Goal: Find contact information: Find contact information

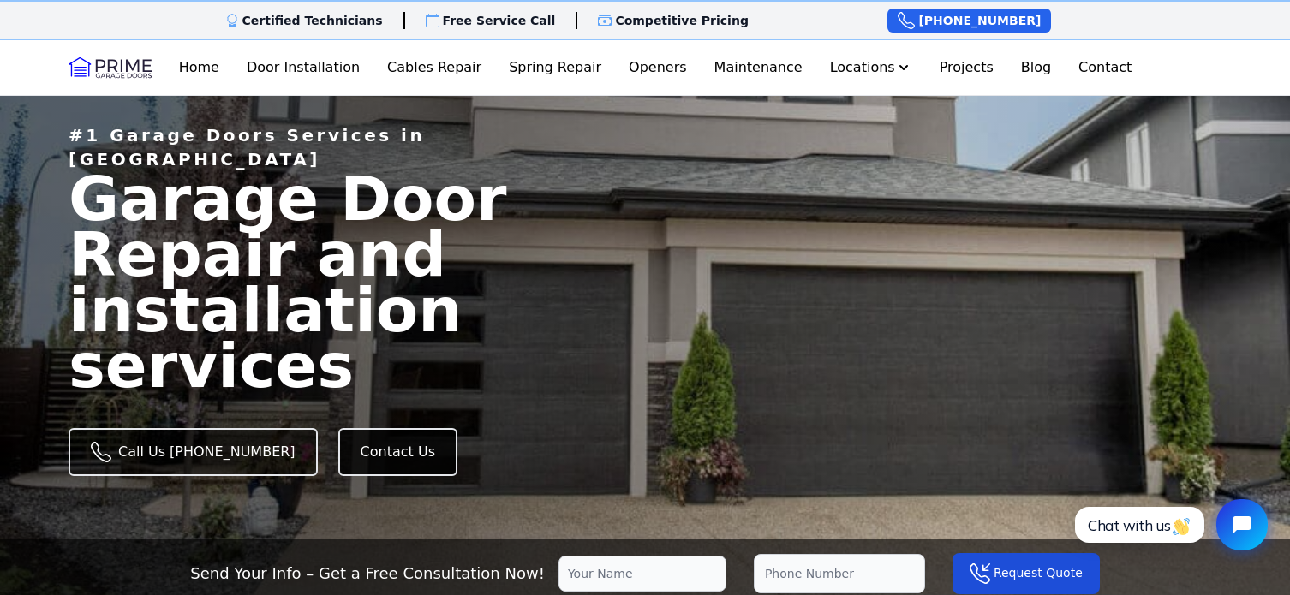
click at [355, 428] on link "Contact Us" at bounding box center [397, 452] width 119 height 48
